Goal: Find specific page/section: Find specific page/section

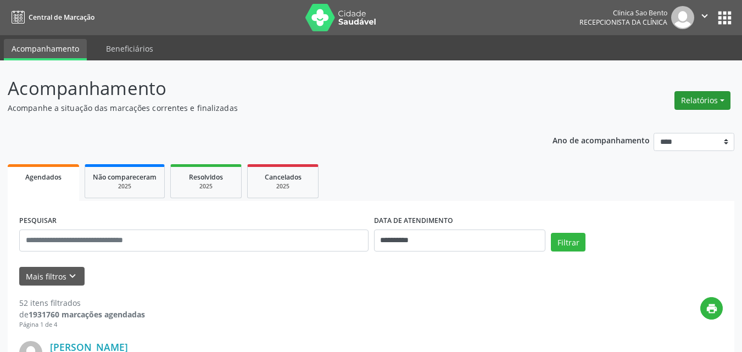
click at [695, 97] on button "Relatórios" at bounding box center [703, 100] width 56 height 19
click at [646, 124] on link "Agendamentos" at bounding box center [672, 124] width 118 height 15
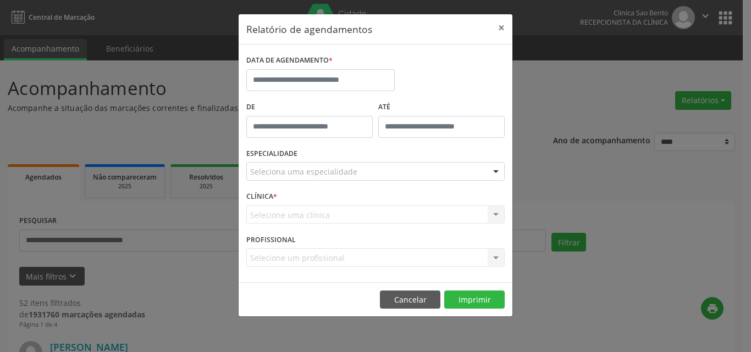
click at [567, 98] on div "Relatório de agendamentos × DATA DE AGENDAMENTO * De ATÉ ESPECIALIDADE Selecion…" at bounding box center [375, 176] width 751 height 352
click at [566, 97] on div "Relatório de agendamentos × DATA DE AGENDAMENTO * De ATÉ ESPECIALIDADE Selecion…" at bounding box center [375, 176] width 751 height 352
click at [502, 29] on button "×" at bounding box center [501, 27] width 22 height 27
